Goal: Task Accomplishment & Management: Manage account settings

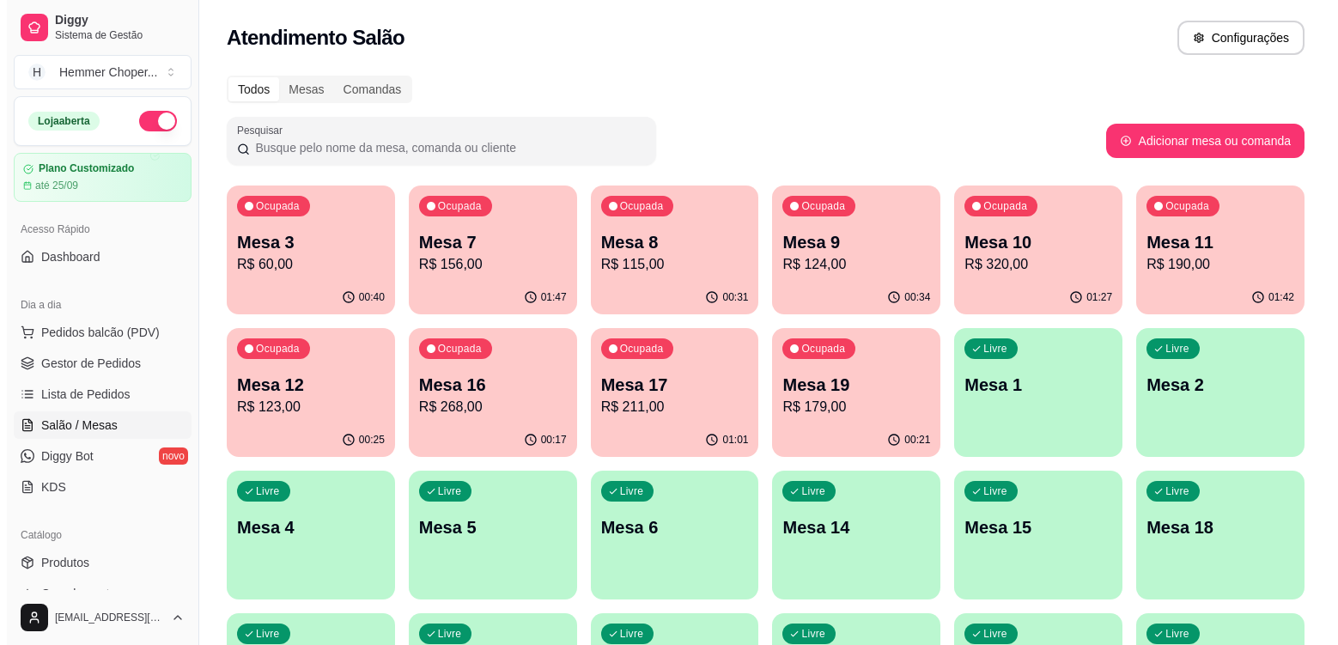
scroll to position [172, 0]
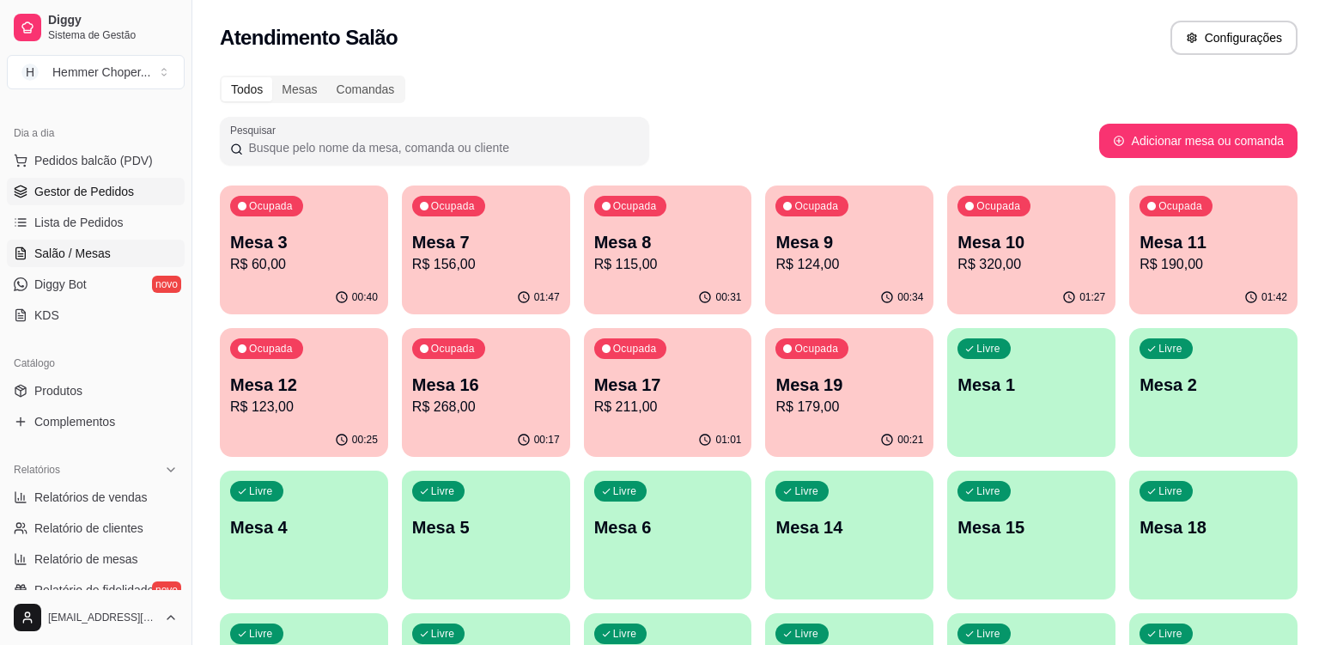
click at [102, 191] on span "Gestor de Pedidos" at bounding box center [84, 191] width 100 height 17
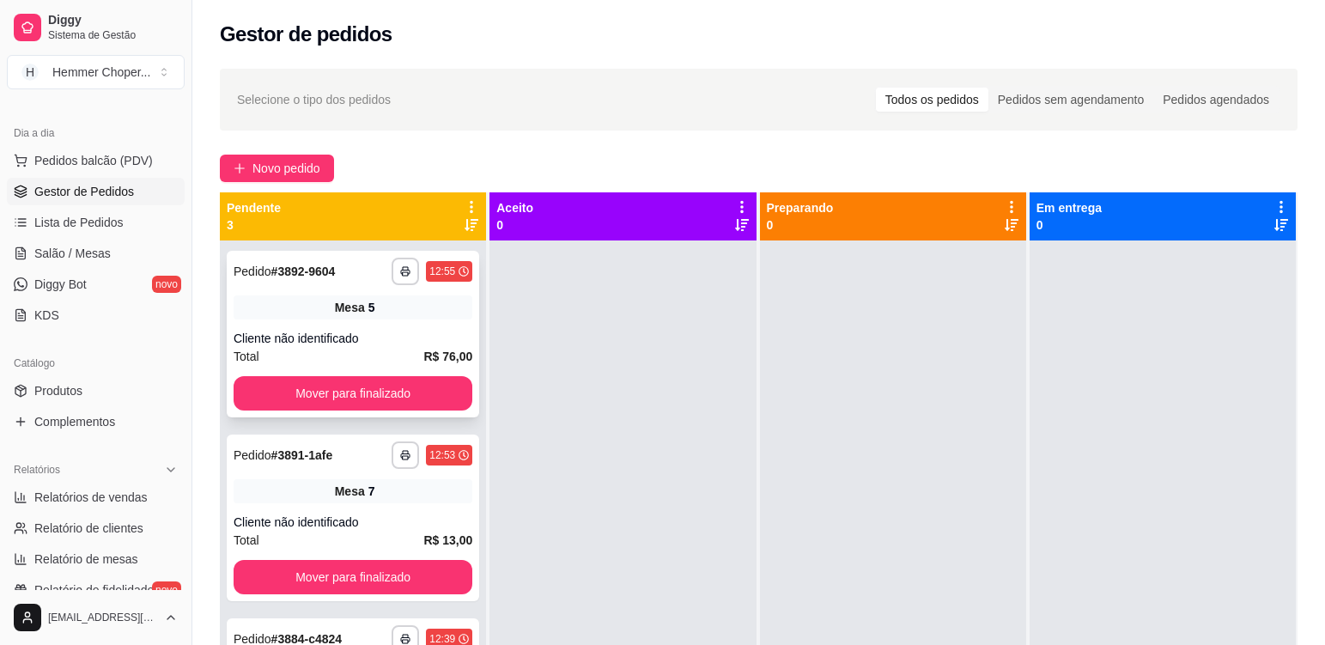
click at [280, 341] on div "Cliente não identificado" at bounding box center [353, 338] width 239 height 17
click at [367, 328] on div "**********" at bounding box center [353, 334] width 253 height 167
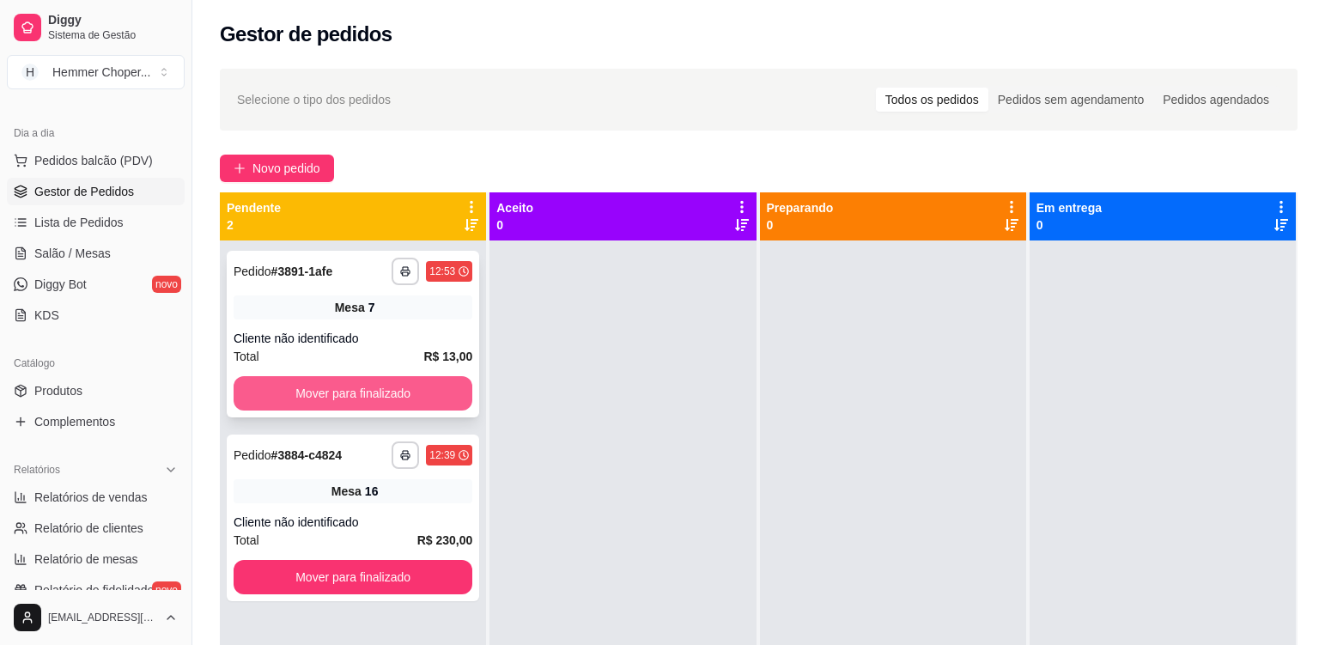
click at [364, 394] on button "Mover para finalizado" at bounding box center [353, 393] width 239 height 34
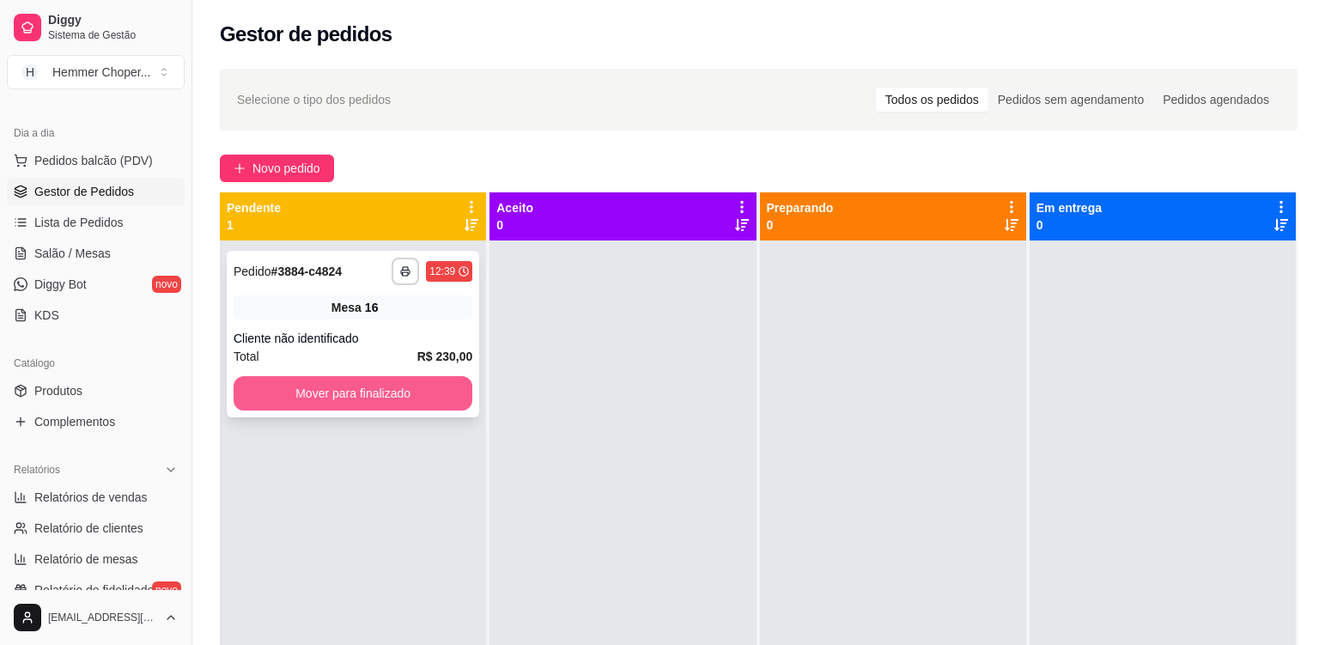
click at [377, 393] on button "Mover para finalizado" at bounding box center [353, 393] width 239 height 34
click at [422, 318] on div "Mesa 22" at bounding box center [353, 307] width 239 height 24
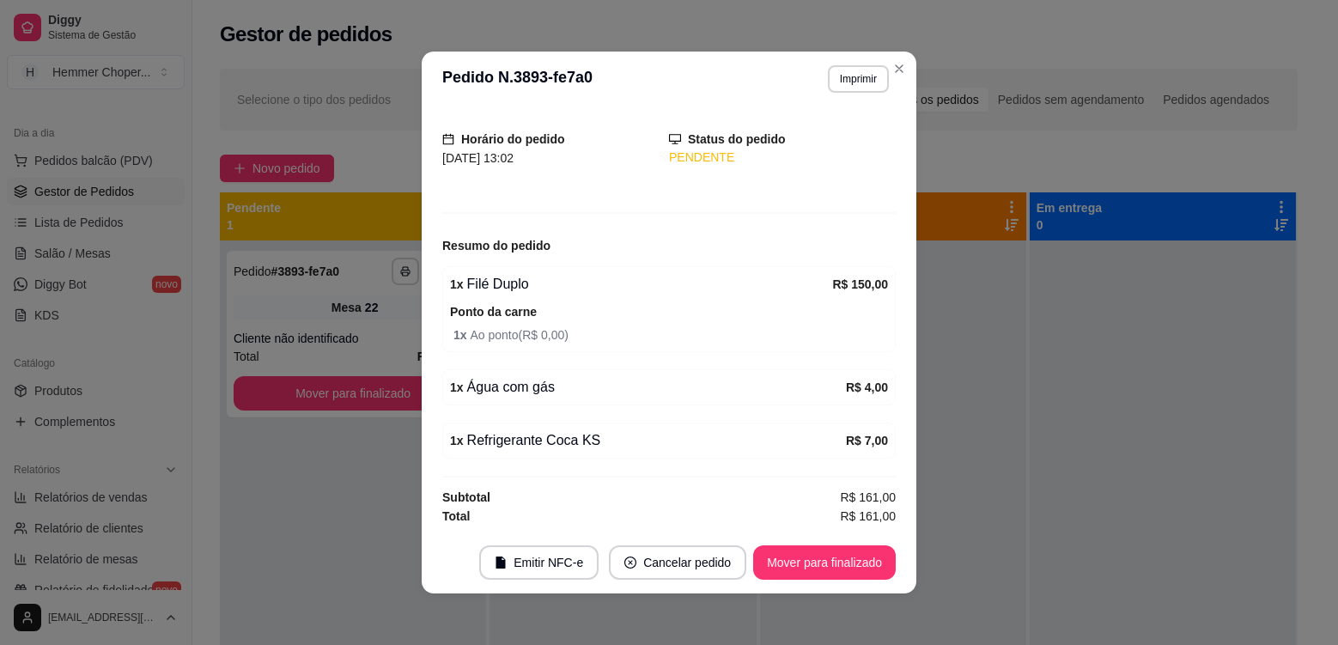
scroll to position [96, 0]
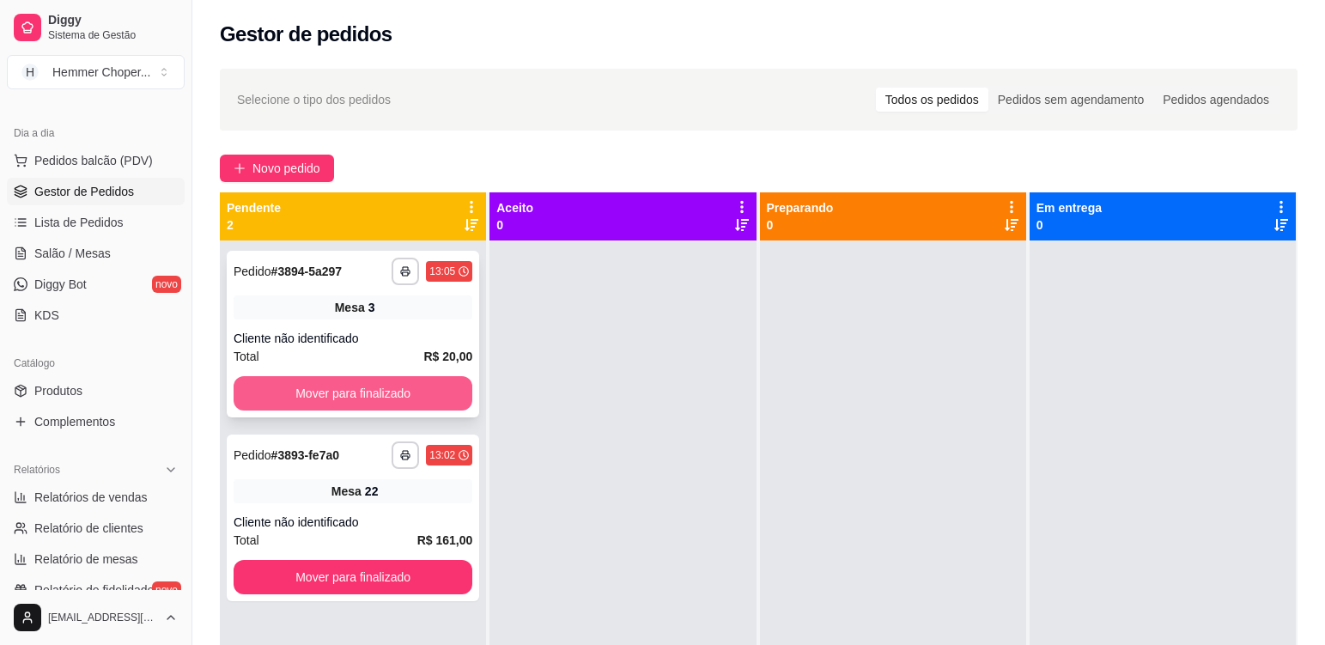
click at [364, 390] on button "Mover para finalizado" at bounding box center [353, 393] width 239 height 34
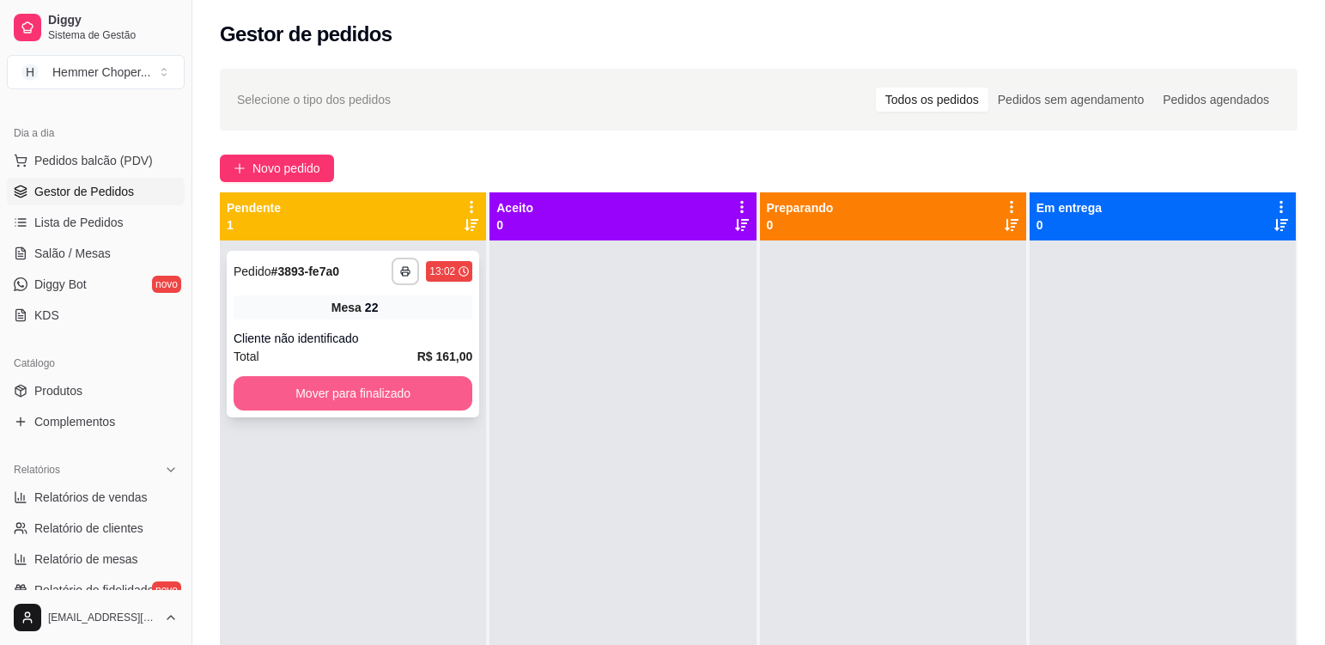
click at [378, 403] on button "Mover para finalizado" at bounding box center [353, 393] width 239 height 34
click at [67, 249] on span "Salão / Mesas" at bounding box center [72, 253] width 76 height 17
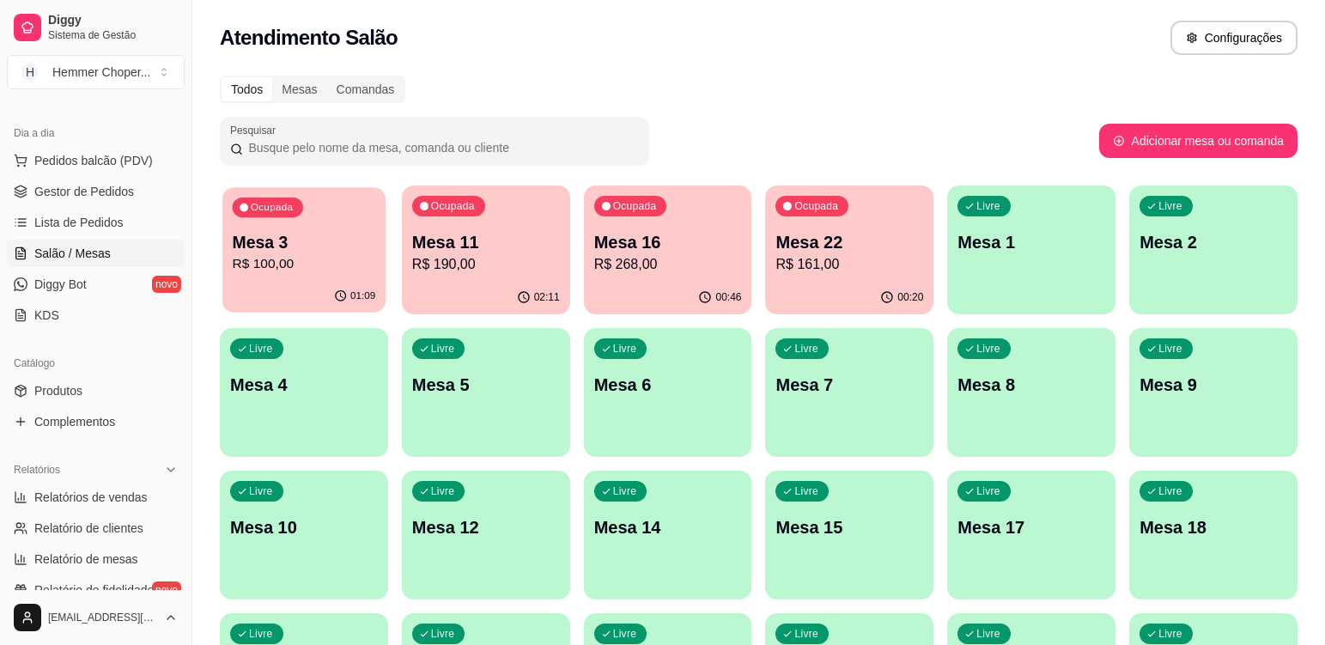
click at [291, 271] on p "R$ 100,00" at bounding box center [304, 264] width 143 height 20
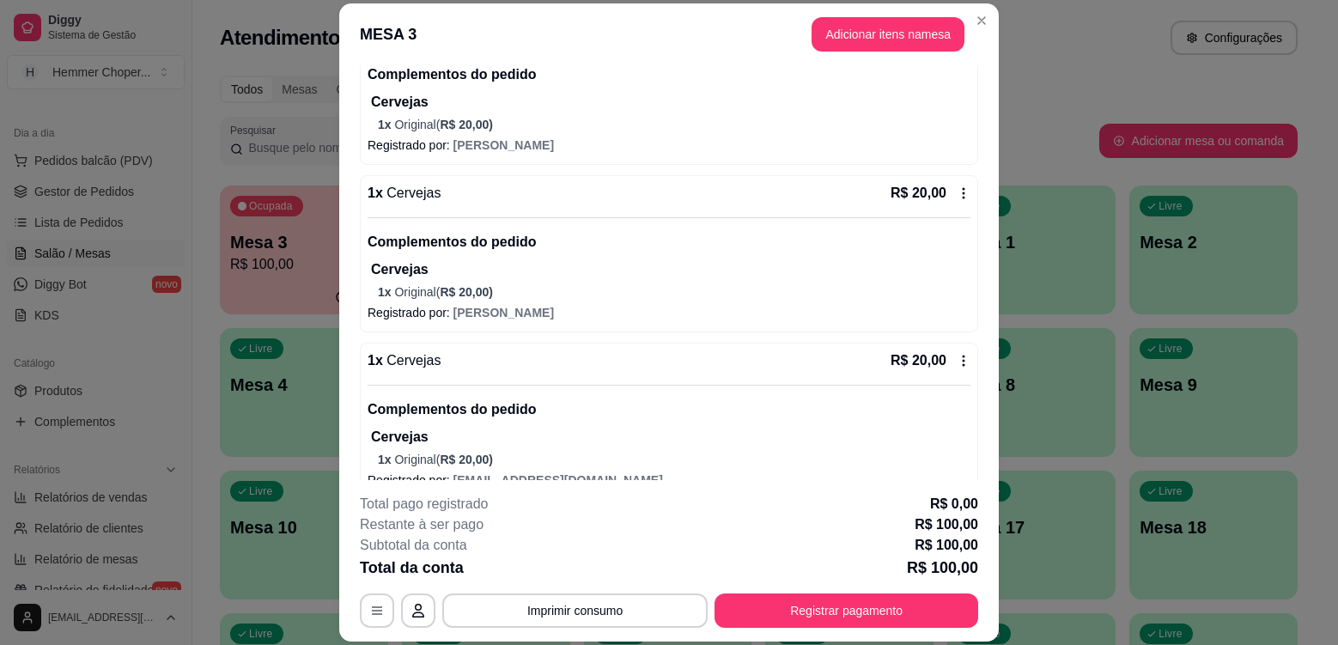
scroll to position [581, 0]
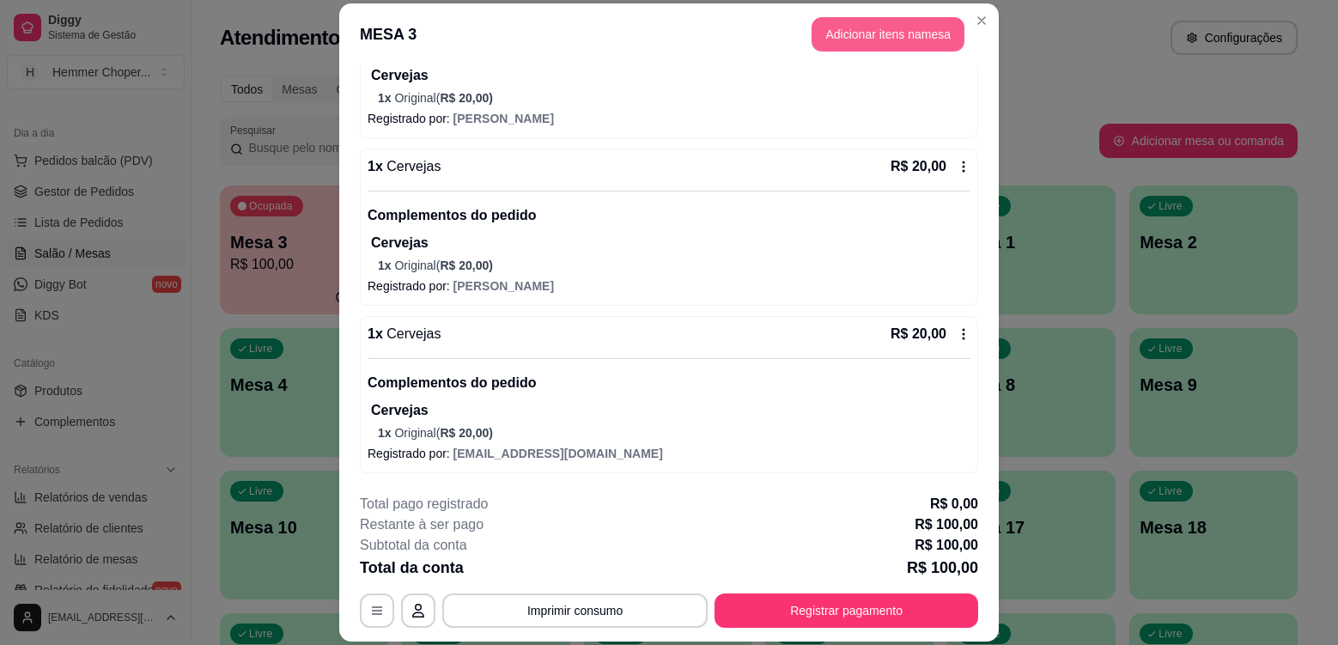
click at [874, 27] on button "Adicionar itens na mesa" at bounding box center [888, 34] width 153 height 34
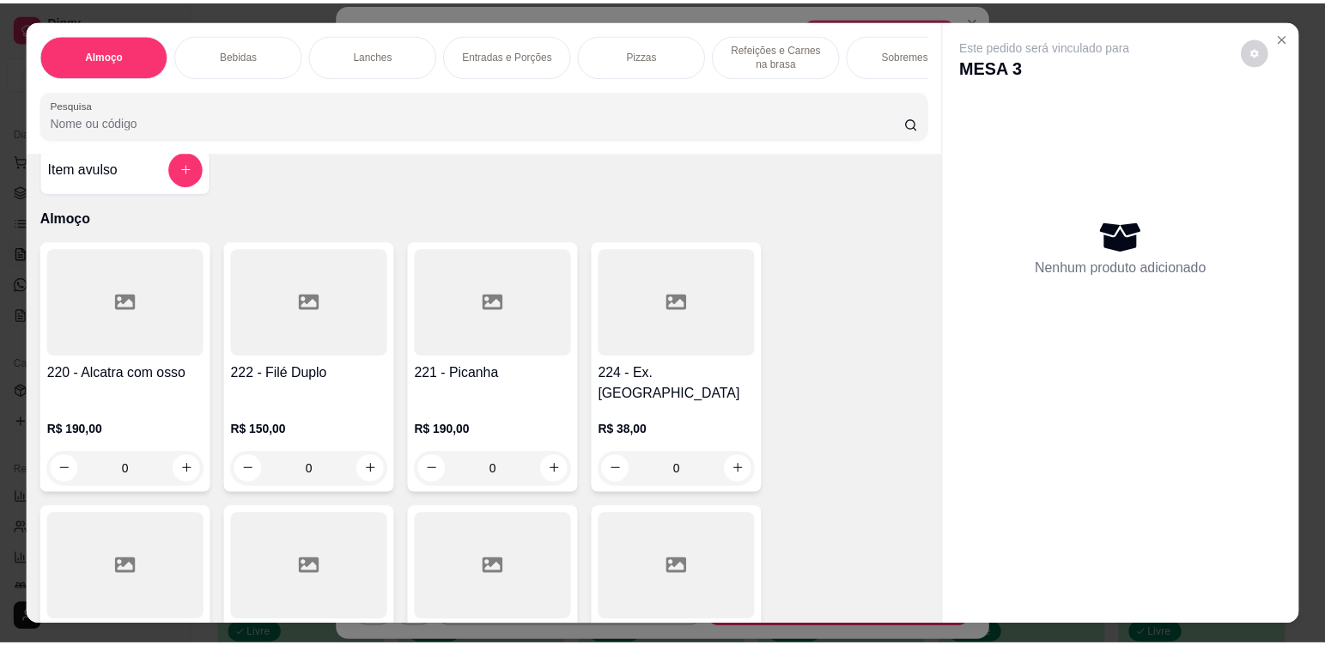
scroll to position [0, 0]
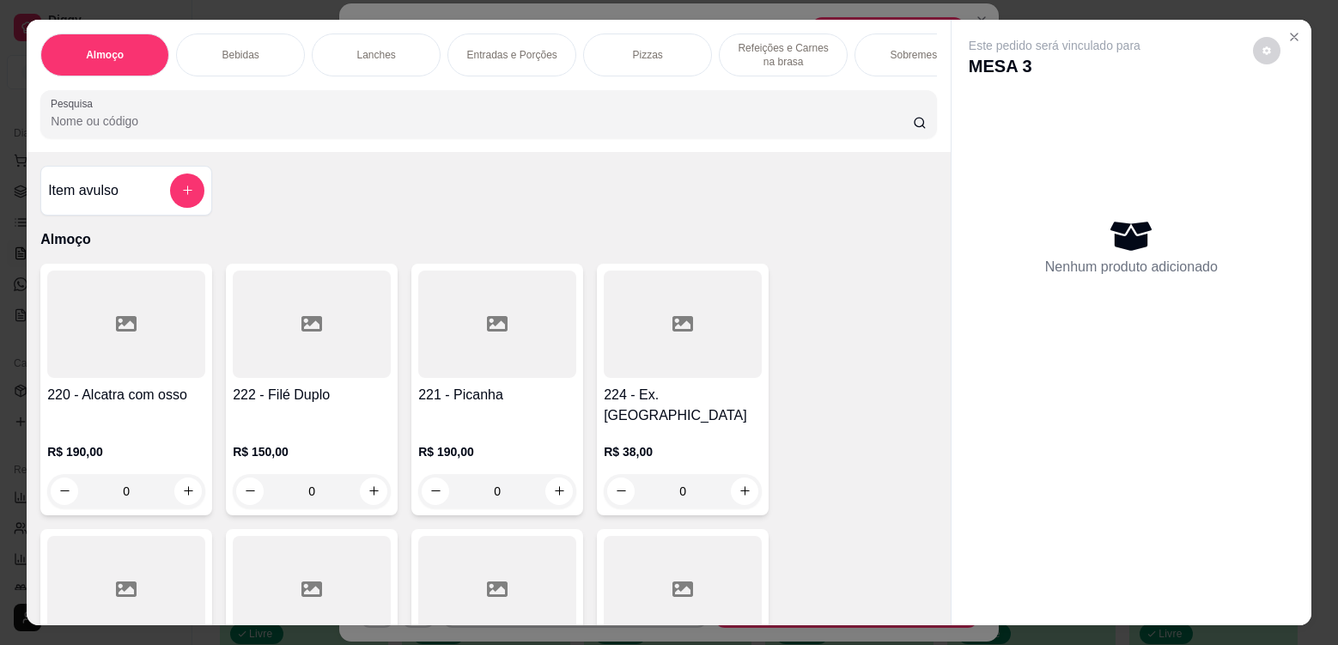
click at [489, 428] on div "R$ 190,00 0" at bounding box center [497, 467] width 158 height 82
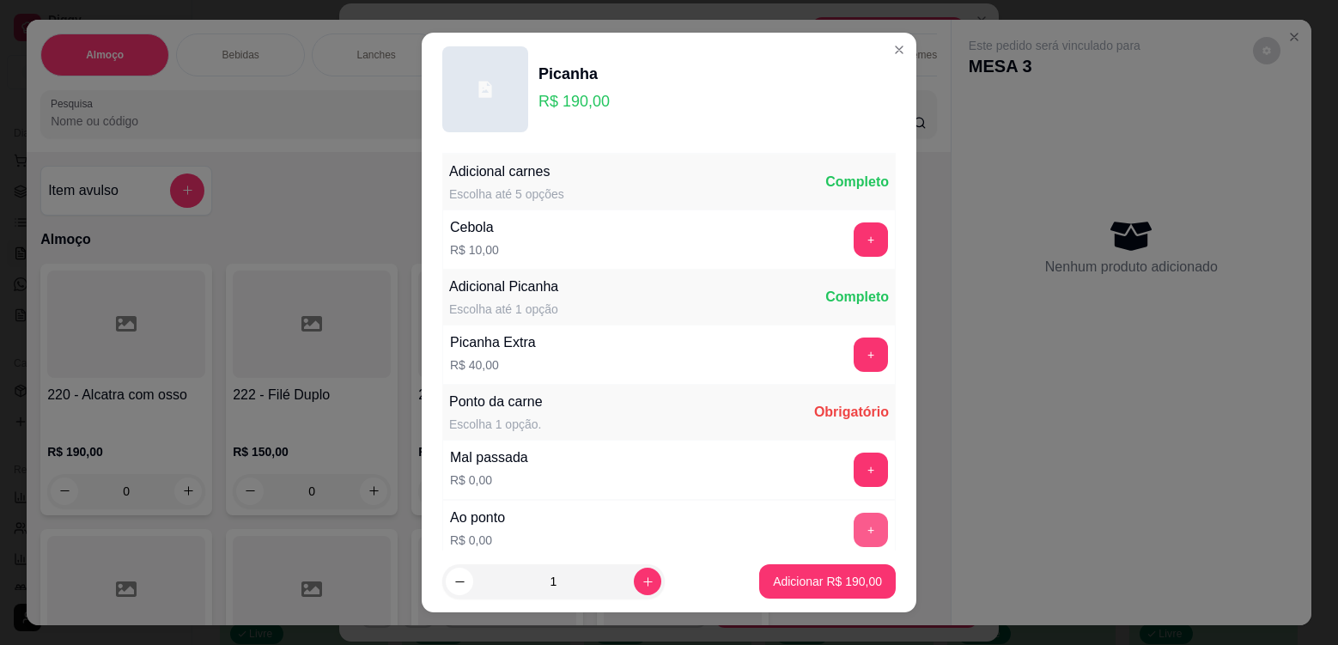
click at [854, 531] on button "+" at bounding box center [871, 530] width 34 height 34
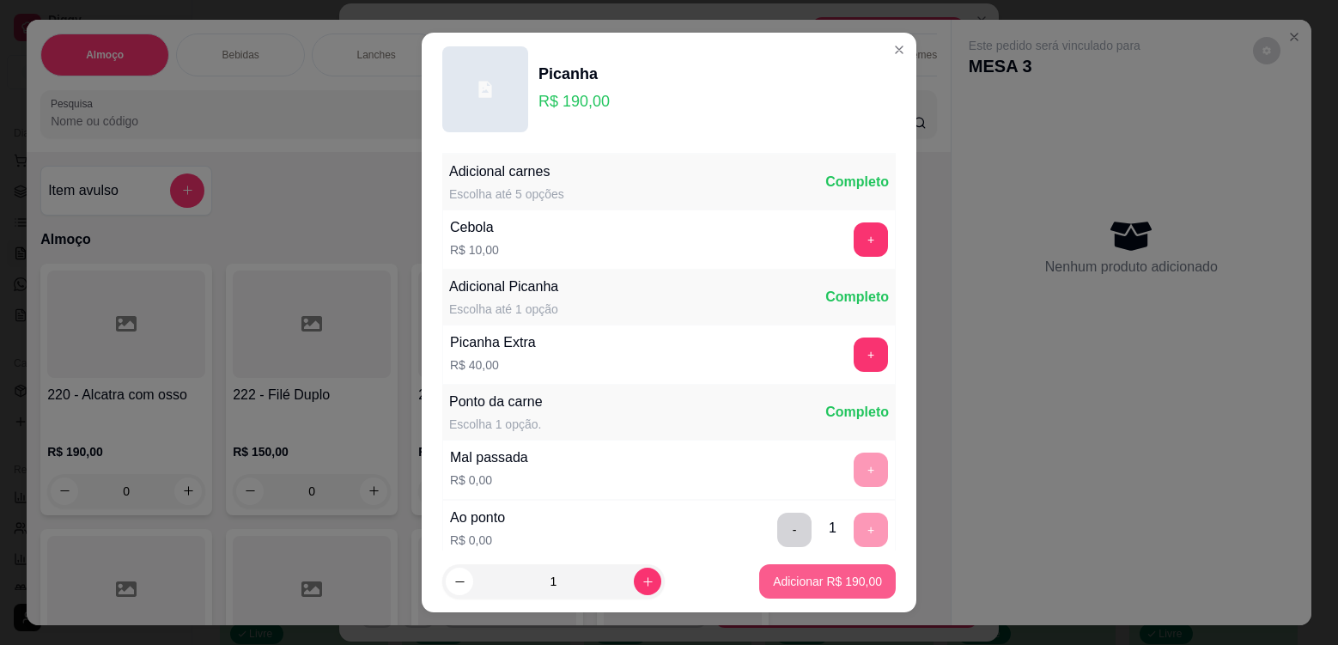
click at [788, 588] on p "Adicionar R$ 190,00" at bounding box center [827, 581] width 109 height 17
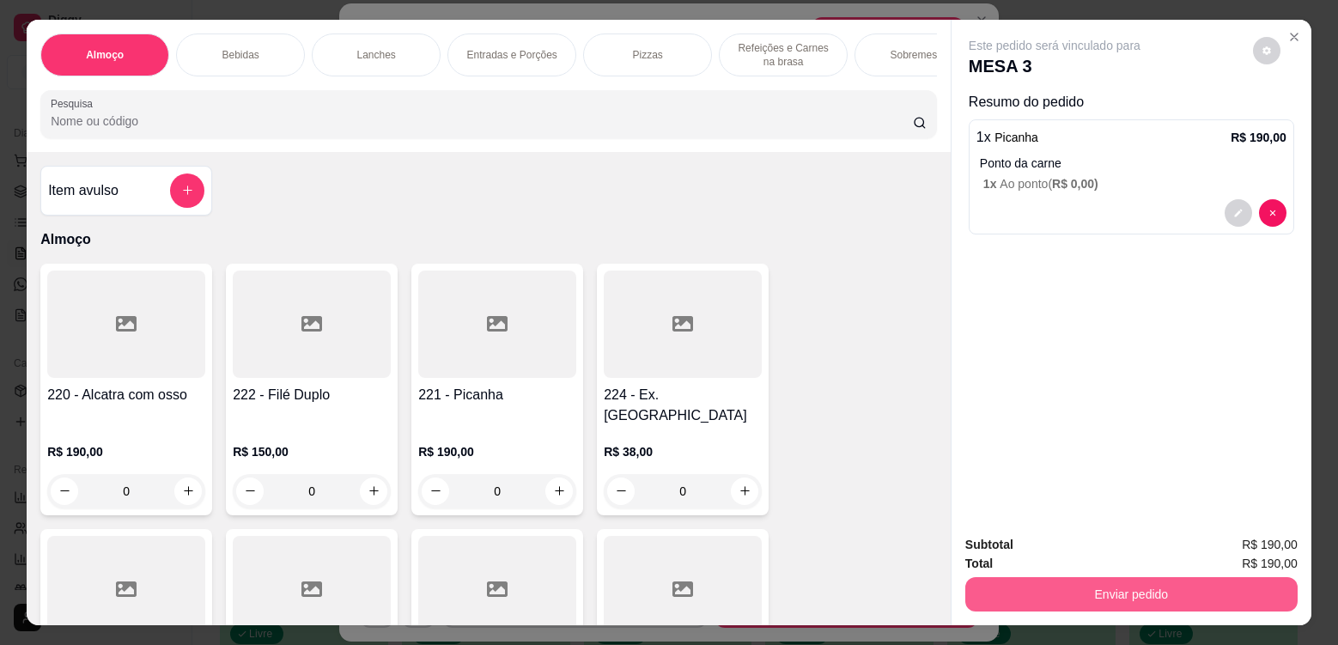
click at [1007, 597] on button "Enviar pedido" at bounding box center [1131, 594] width 332 height 34
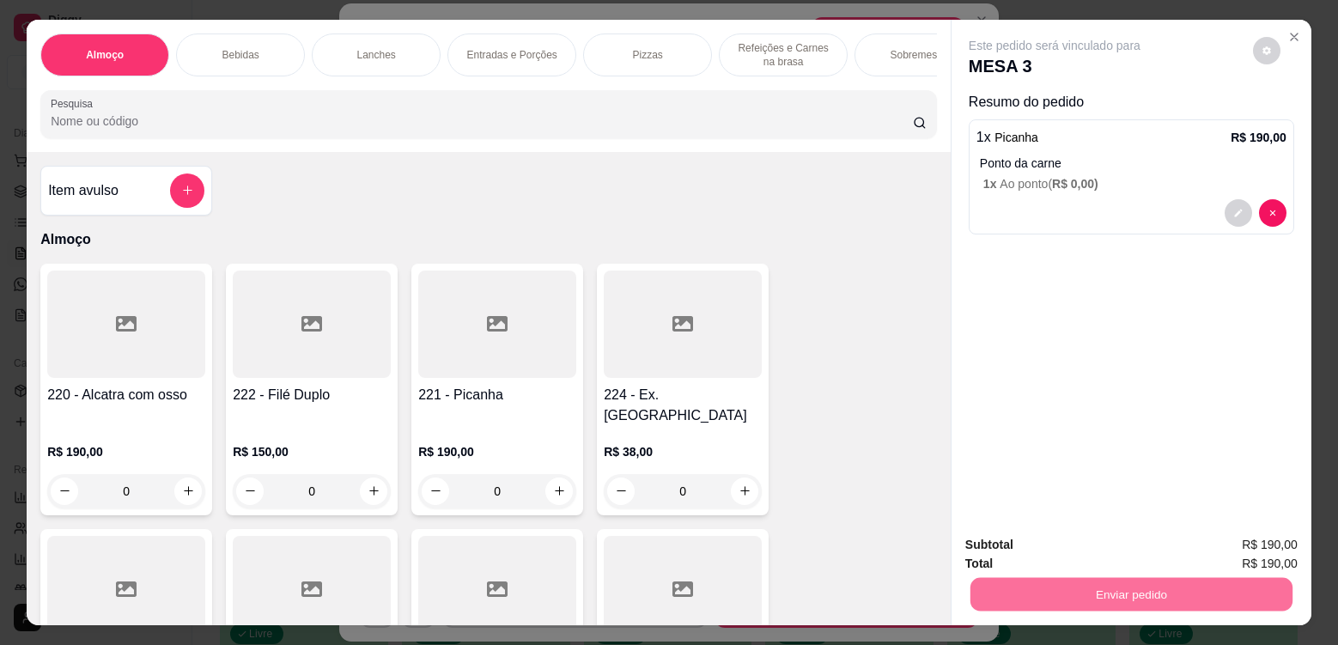
click at [1028, 551] on button "Não registrar e enviar pedido" at bounding box center [1074, 552] width 173 height 32
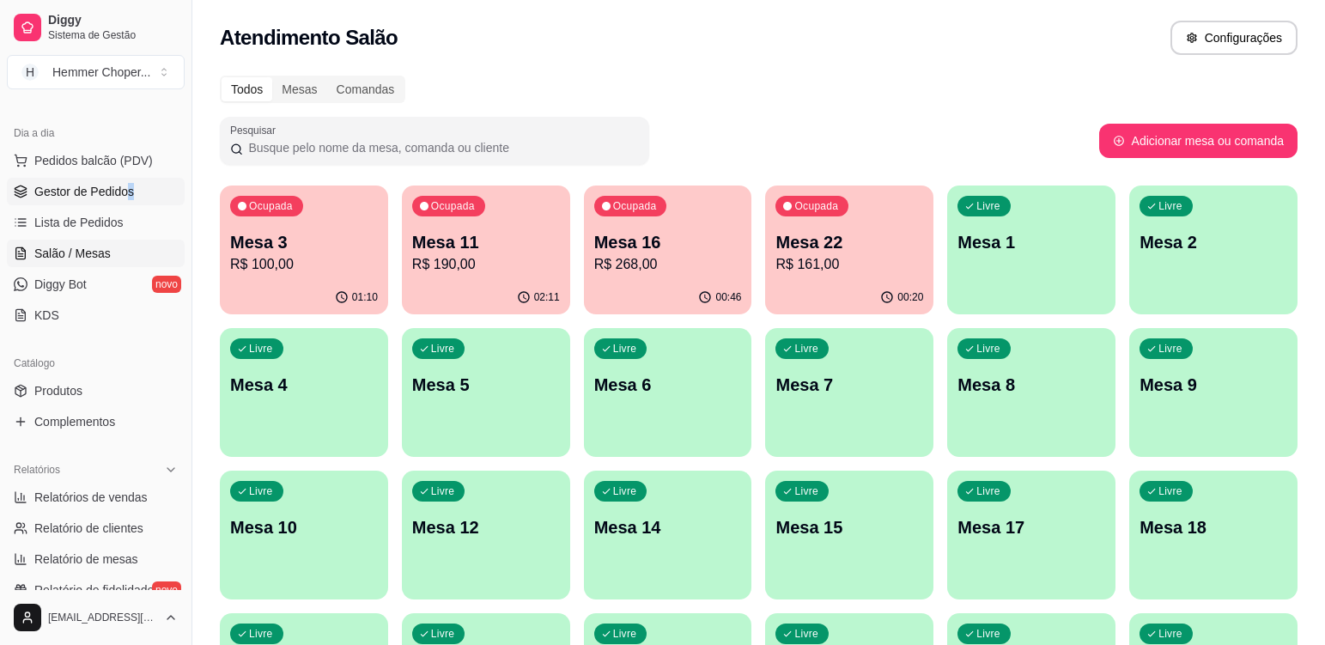
click at [114, 198] on span "Gestor de Pedidos" at bounding box center [84, 191] width 100 height 17
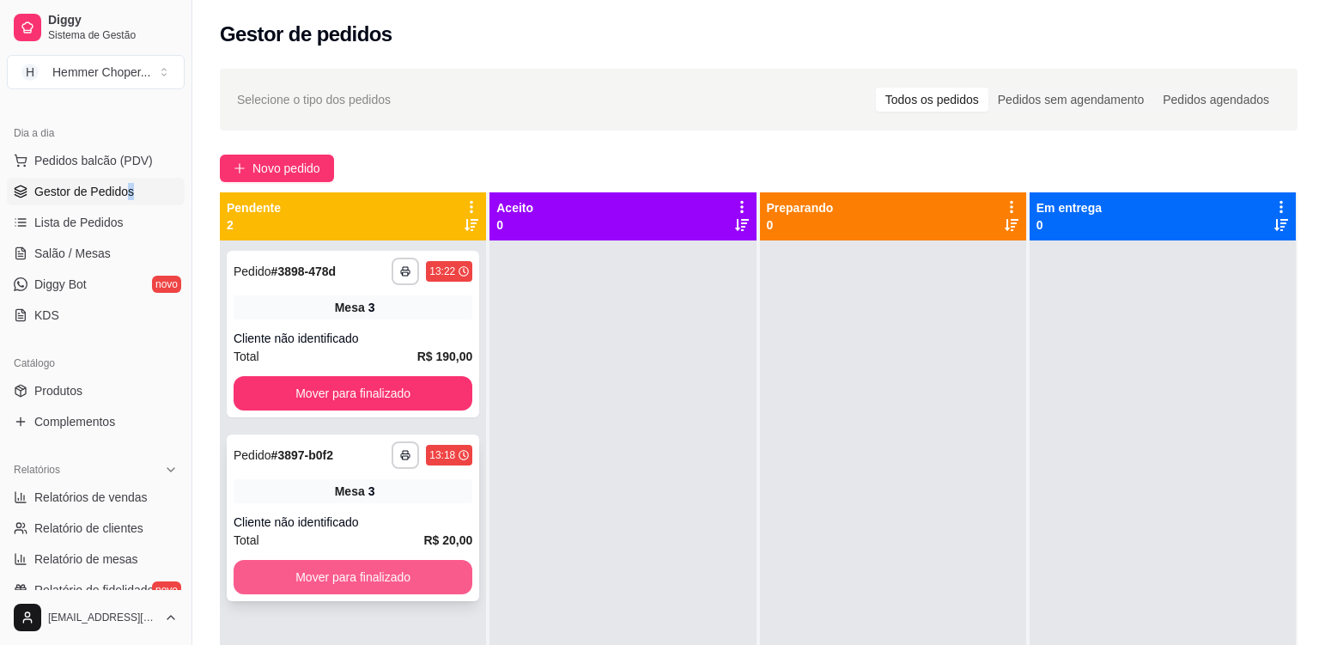
click at [350, 581] on button "Mover para finalizado" at bounding box center [353, 577] width 239 height 34
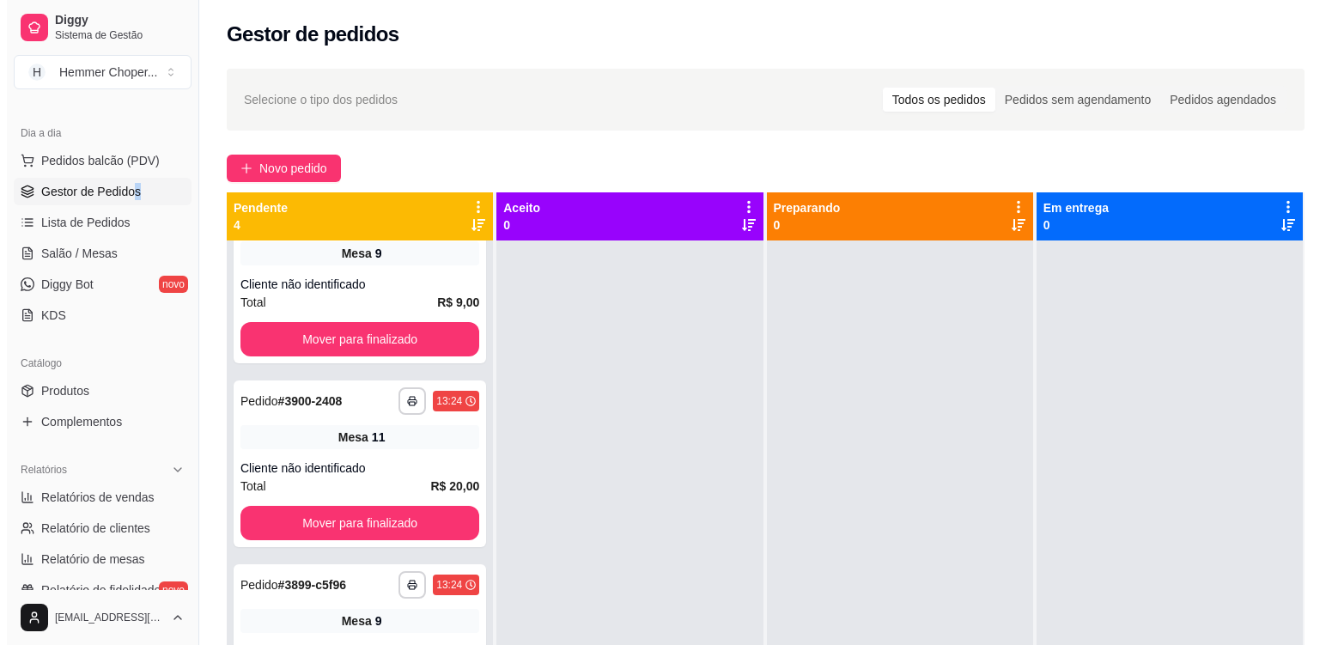
scroll to position [107, 0]
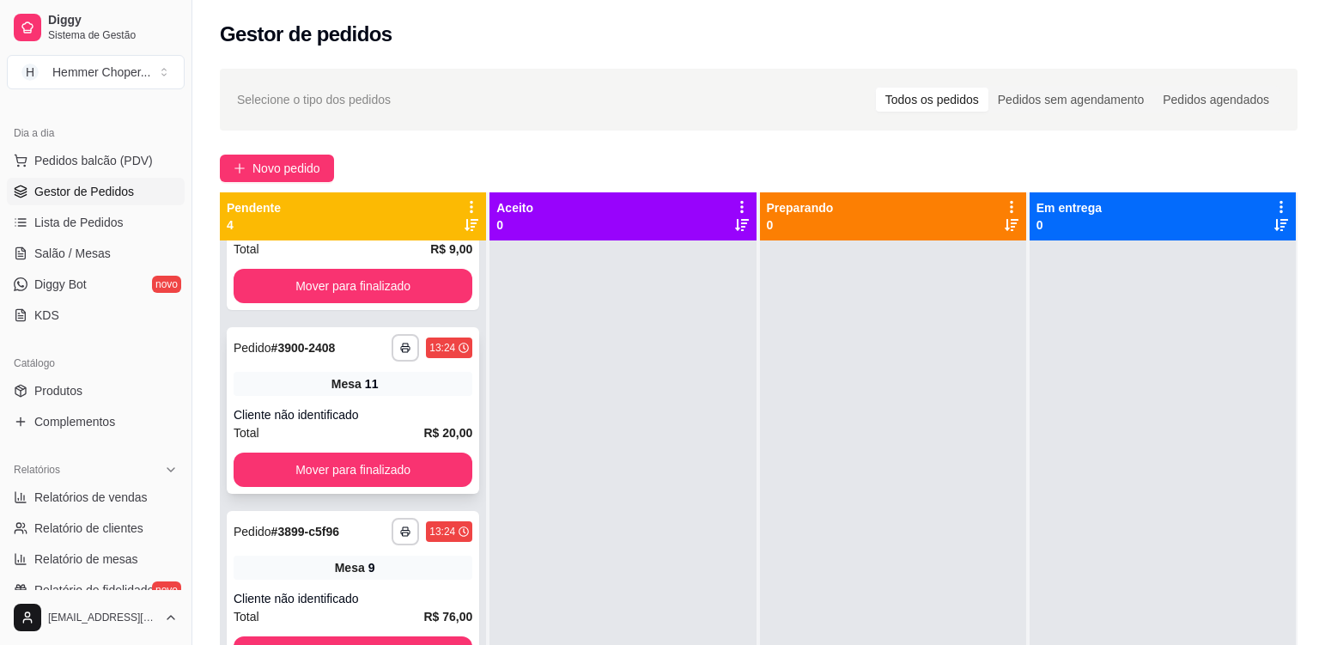
click at [315, 388] on div "Mesa 11" at bounding box center [353, 384] width 239 height 24
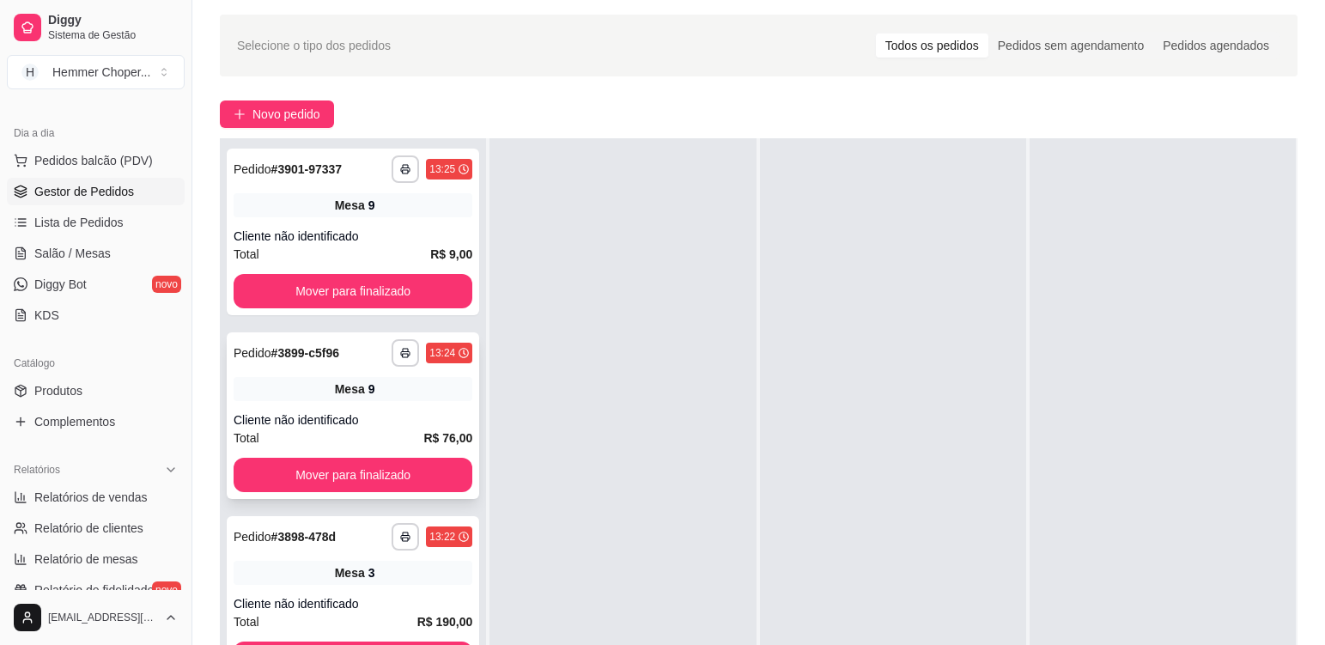
scroll to position [258, 0]
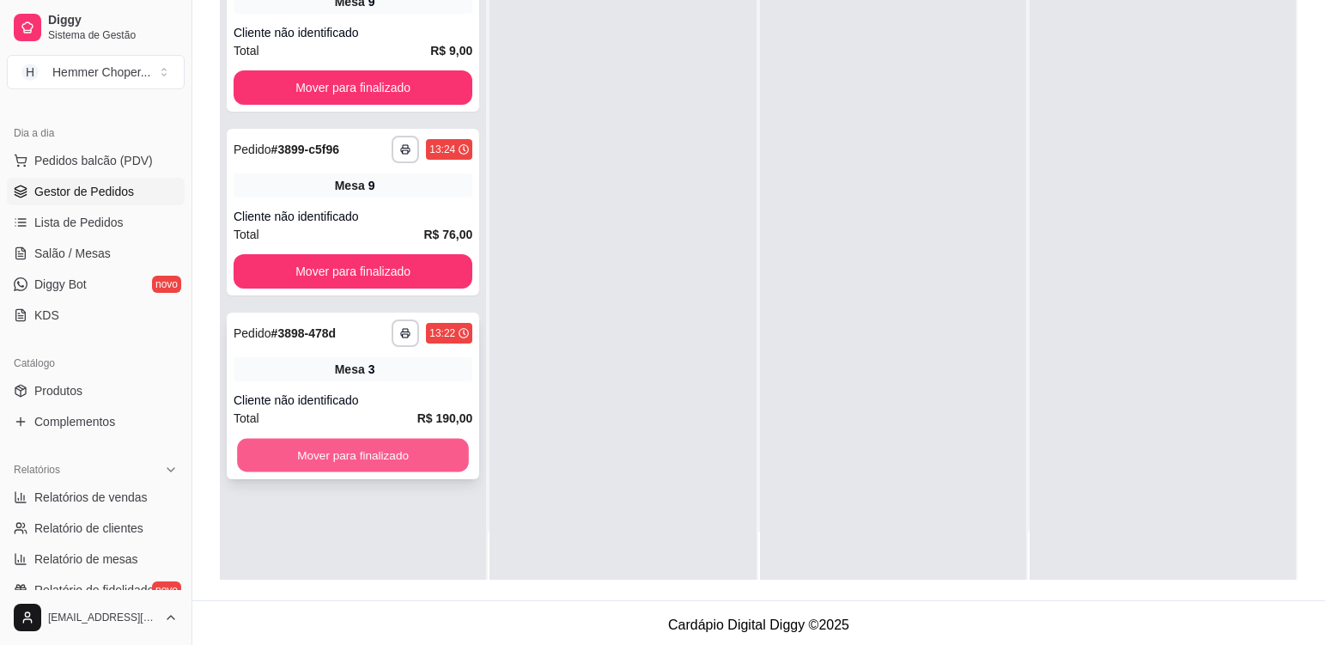
click at [357, 458] on button "Mover para finalizado" at bounding box center [353, 455] width 232 height 33
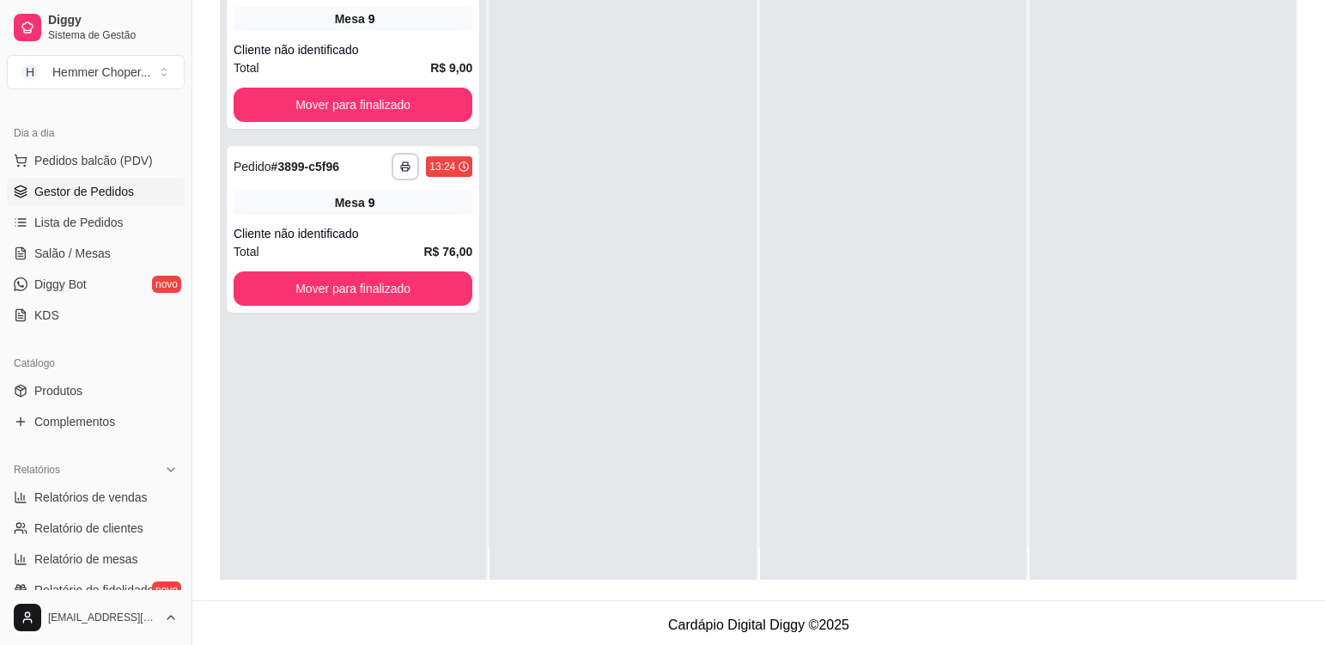
scroll to position [0, 0]
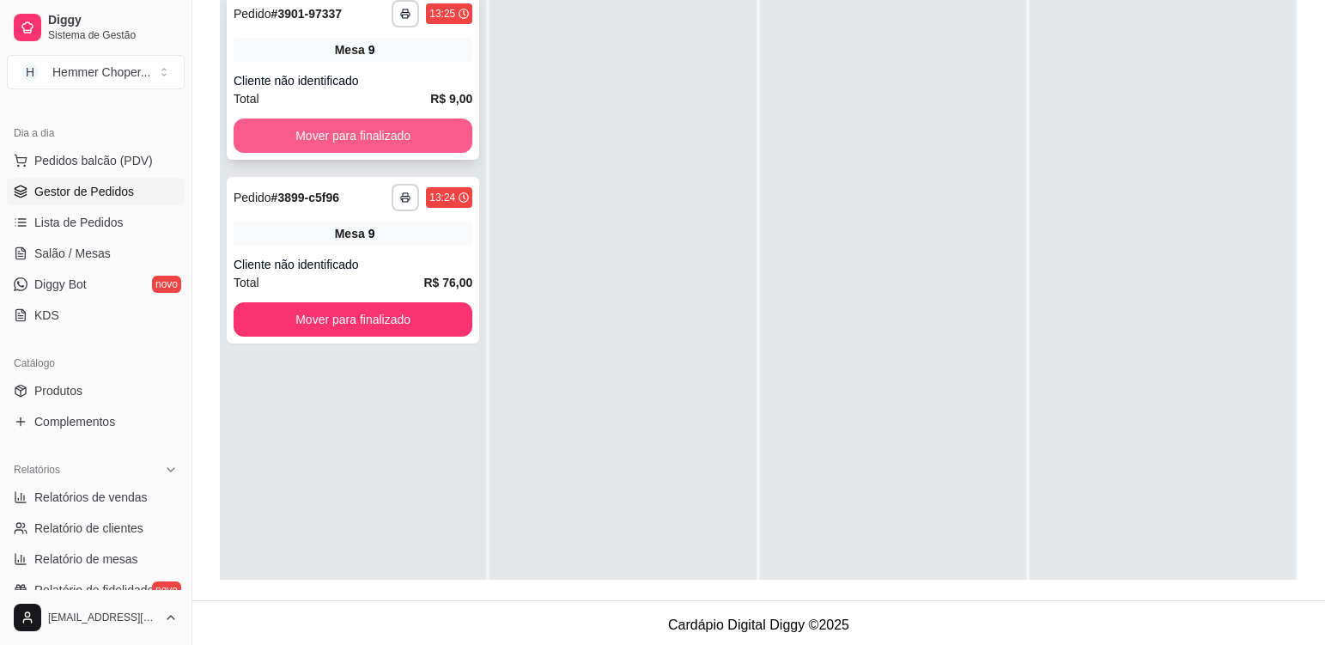
click at [302, 137] on button "Mover para finalizado" at bounding box center [353, 136] width 239 height 34
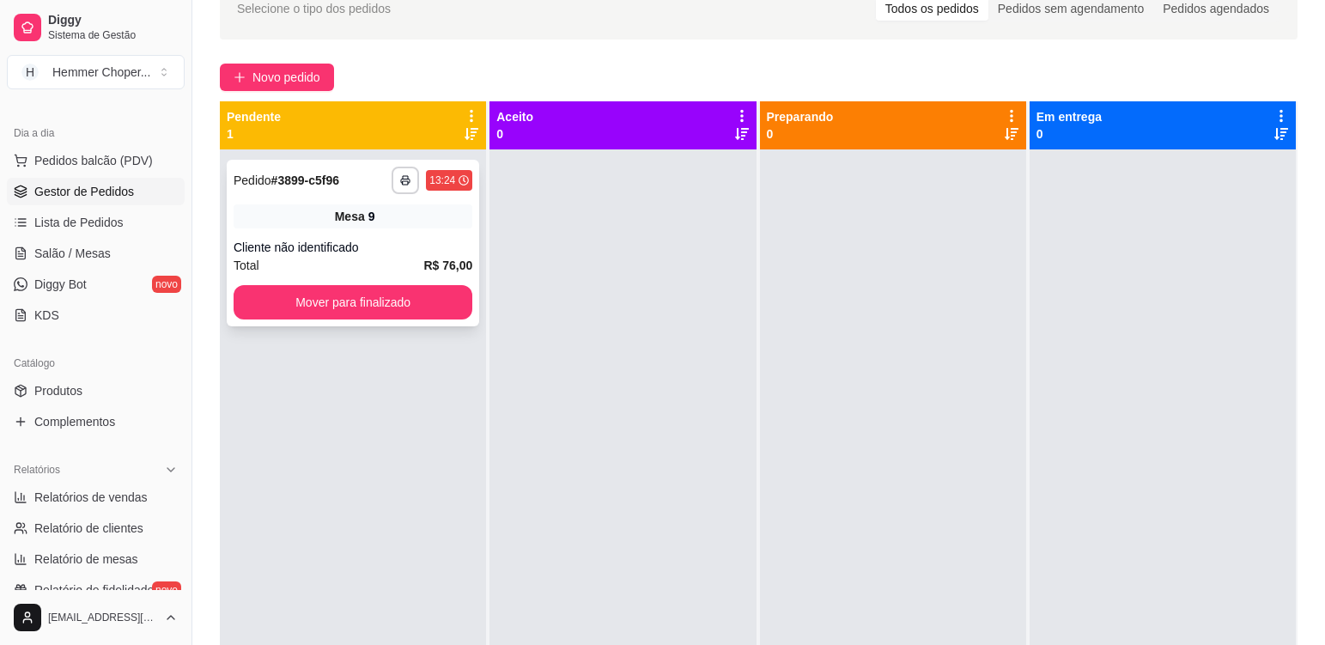
scroll to position [86, 0]
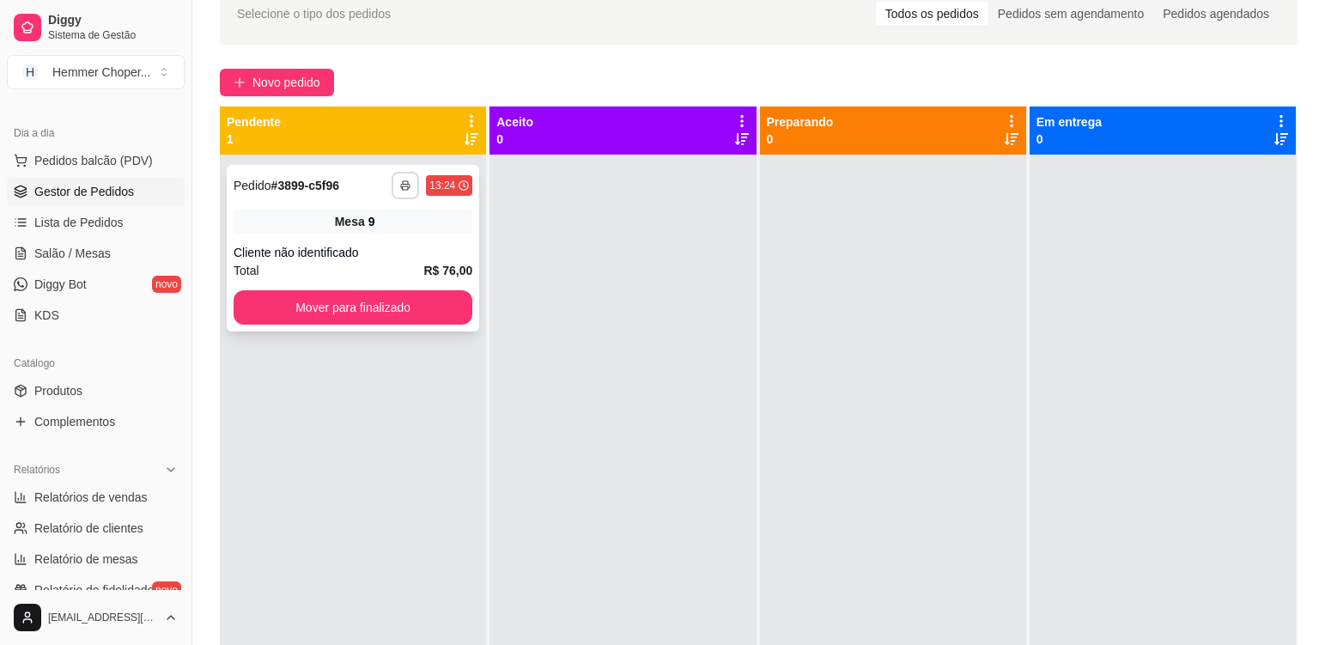
click at [400, 183] on icon "button" at bounding box center [405, 185] width 10 height 10
click at [337, 254] on button "Cozinha" at bounding box center [357, 245] width 125 height 27
click at [323, 302] on button "Mover para finalizado" at bounding box center [353, 307] width 239 height 34
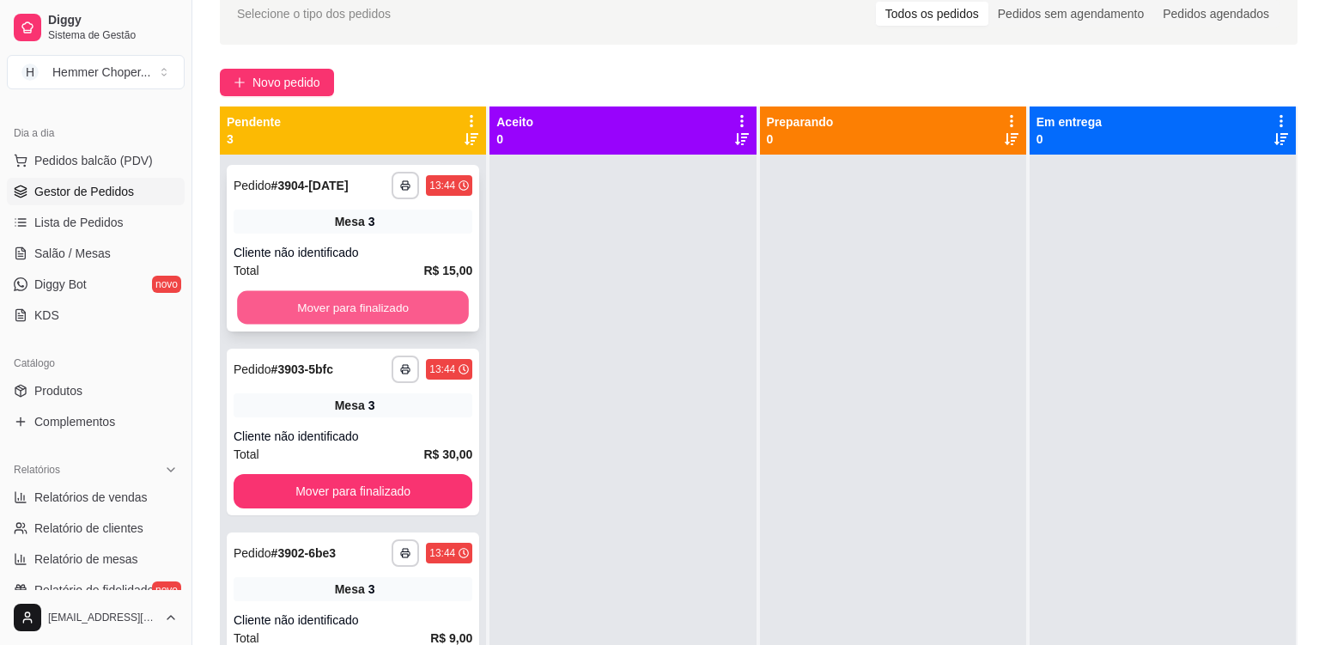
click at [371, 295] on button "Mover para finalizado" at bounding box center [353, 307] width 232 height 33
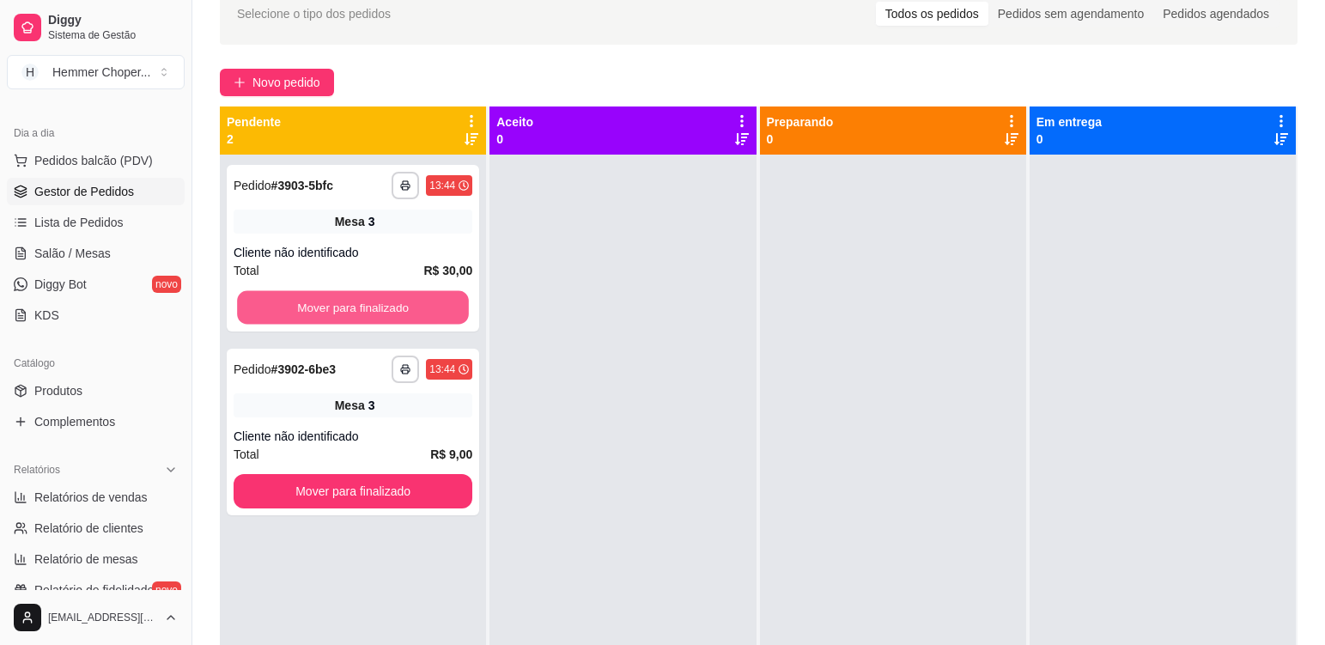
click at [371, 295] on button "Mover para finalizado" at bounding box center [353, 307] width 232 height 33
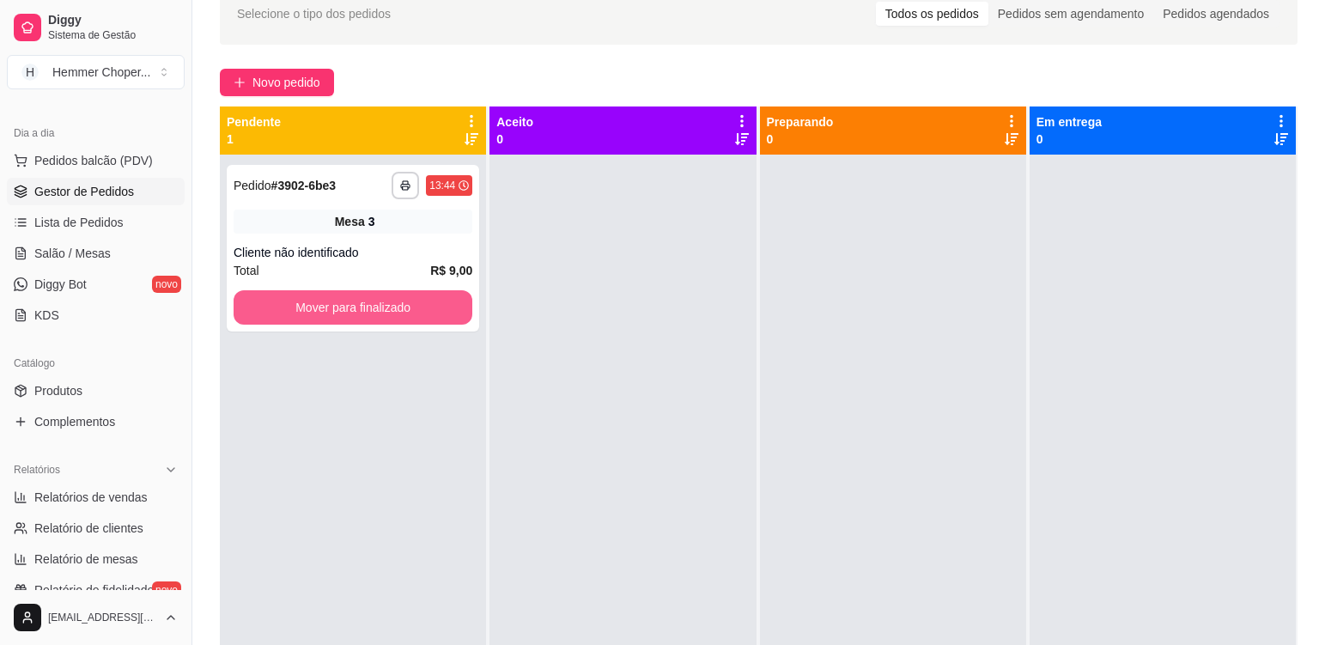
click at [371, 295] on button "Mover para finalizado" at bounding box center [353, 307] width 239 height 34
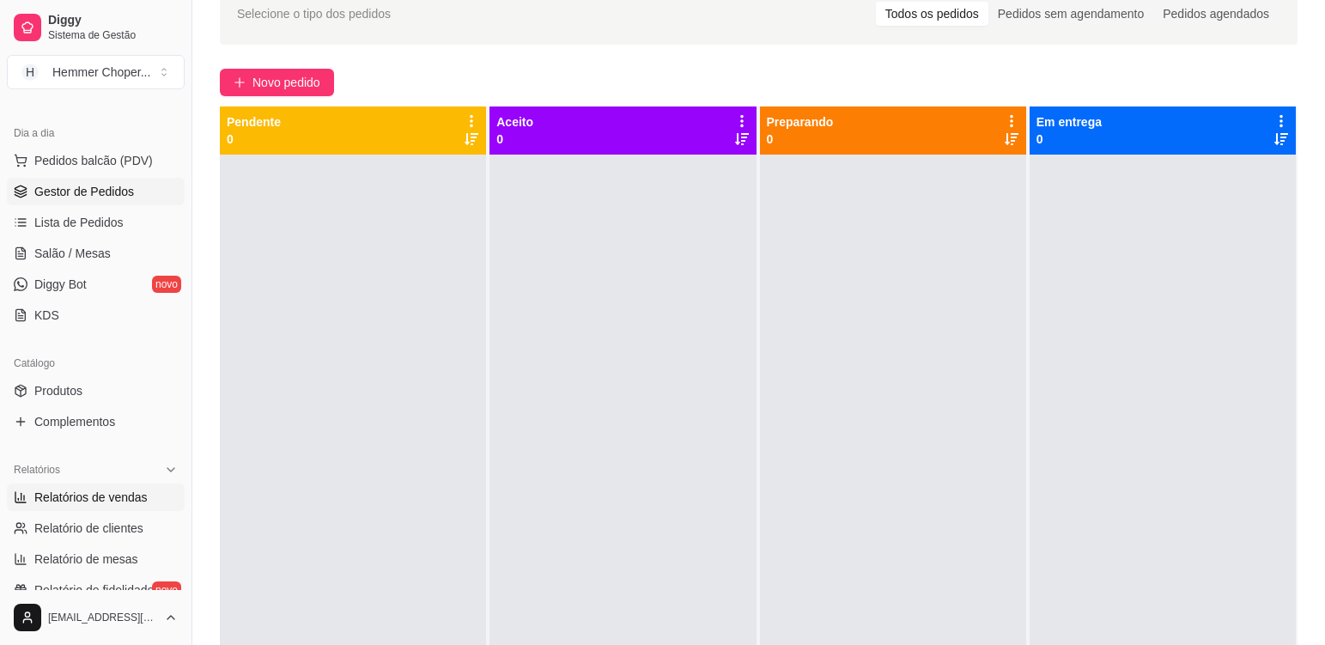
click at [103, 495] on span "Relatórios de vendas" at bounding box center [90, 497] width 113 height 17
select select "ALL"
select select "0"
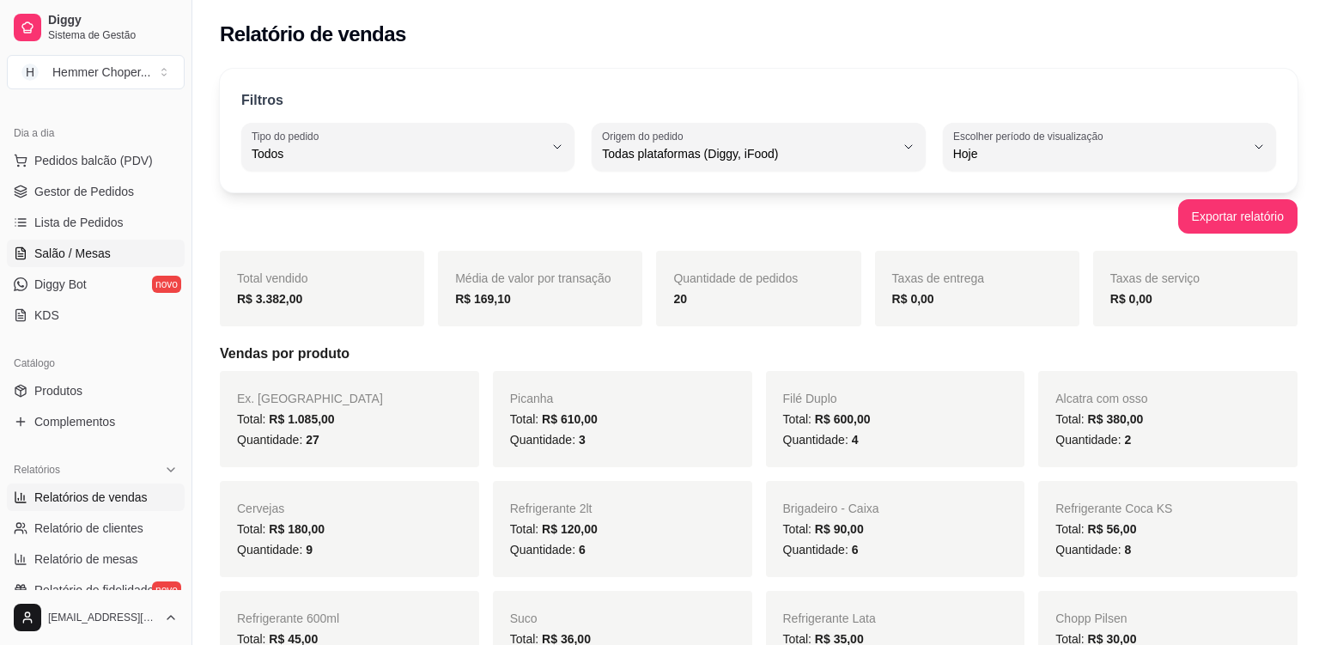
click at [87, 253] on span "Salão / Mesas" at bounding box center [72, 253] width 76 height 17
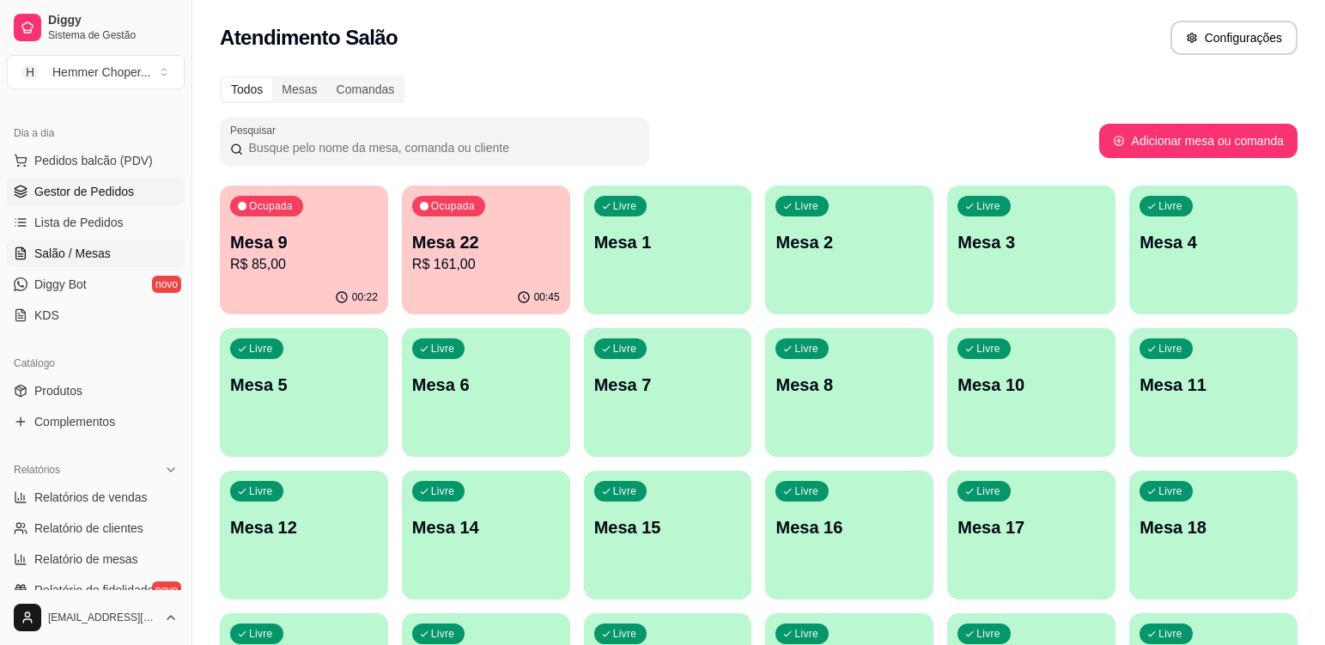
click at [101, 199] on span "Gestor de Pedidos" at bounding box center [84, 191] width 100 height 17
